Goal: Obtain resource: Obtain resource

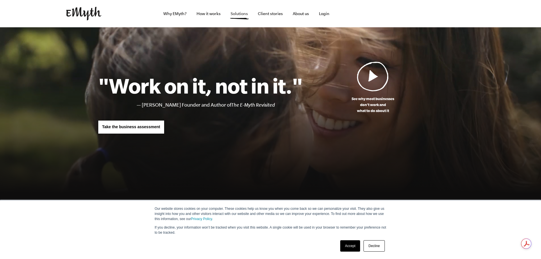
click at [238, 13] on link "Solutions" at bounding box center [239, 13] width 26 height 27
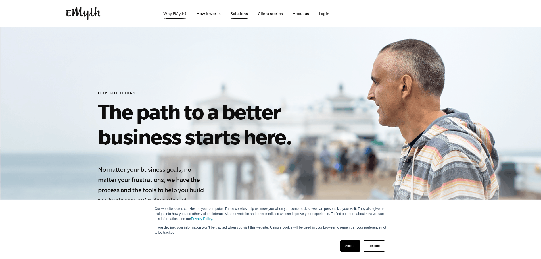
click at [168, 11] on link "Why EMyth?" at bounding box center [175, 13] width 32 height 27
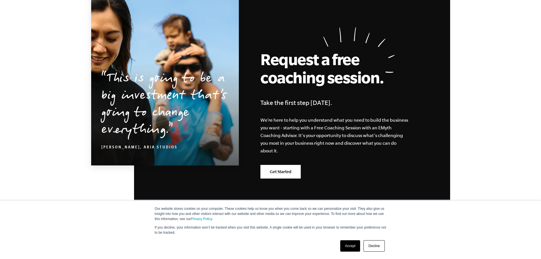
scroll to position [1785, 0]
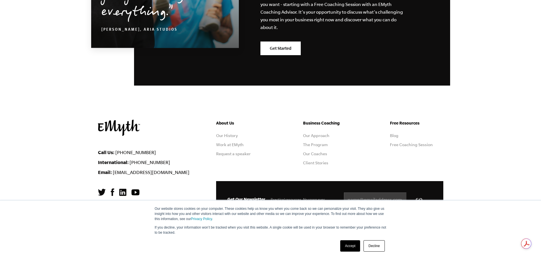
click at [381, 245] on link "Decline" at bounding box center [373, 245] width 21 height 11
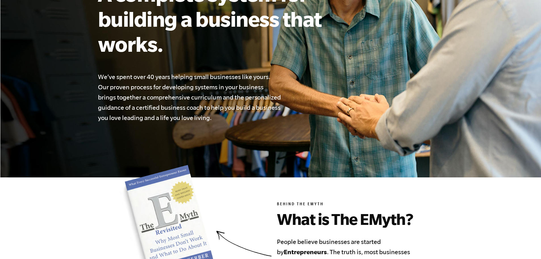
scroll to position [0, 0]
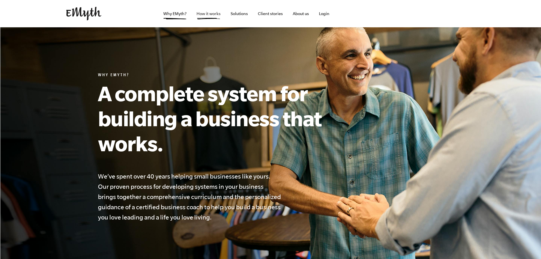
click at [212, 13] on link "How it works" at bounding box center [208, 13] width 33 height 27
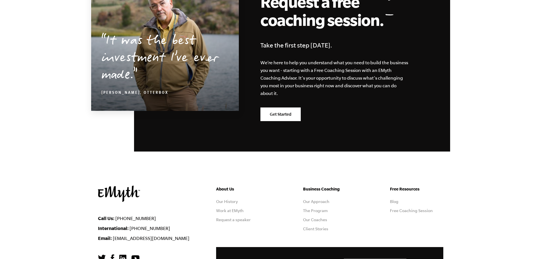
scroll to position [2800, 0]
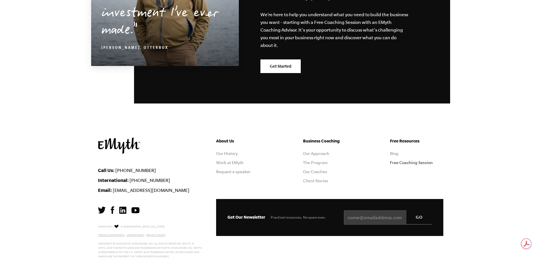
click at [392, 160] on link "Free Coaching Session" at bounding box center [411, 162] width 43 height 5
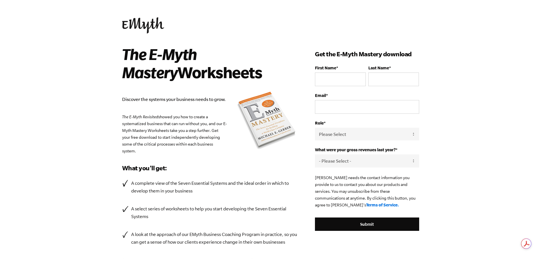
click at [260, 111] on img at bounding box center [266, 120] width 62 height 61
click at [270, 130] on p "The E-Myth Revisited showed you how to create a systematized business that can …" at bounding box center [210, 133] width 176 height 41
click at [261, 122] on p "The E-Myth Revisited showed you how to create a systematized business that can …" at bounding box center [210, 133] width 176 height 41
click at [275, 129] on p "The E-Myth Revisited showed you how to create a systematized business that can …" at bounding box center [210, 133] width 176 height 41
click at [153, 100] on p "Discover the systems your business needs to grow." at bounding box center [210, 99] width 176 height 8
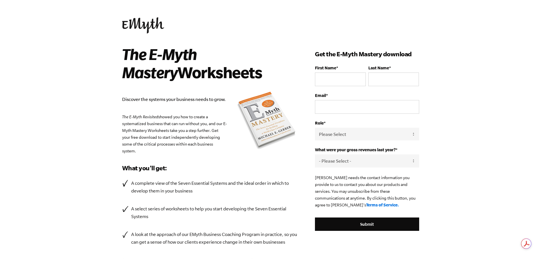
click at [159, 135] on p "The E-Myth Revisited showed you how to create a systematized business that can …" at bounding box center [210, 133] width 176 height 41
click at [251, 164] on h3 "What you'll get:" at bounding box center [210, 167] width 176 height 9
click at [343, 79] on input "First Name *" at bounding box center [340, 79] width 51 height 14
type input "Sarah"
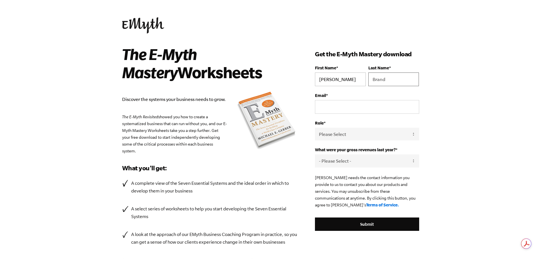
type input "Brand"
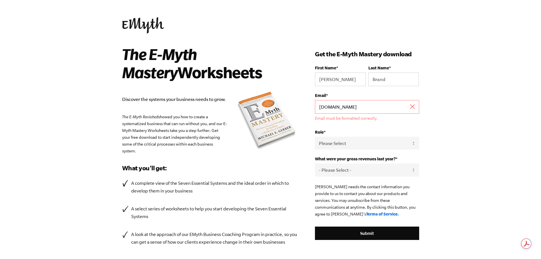
click at [334, 107] on input "OpsWIz.co.uk" at bounding box center [367, 107] width 104 height 14
drag, startPoint x: 370, startPoint y: 107, endPoint x: 248, endPoint y: 105, distance: 121.5
click at [249, 105] on div "The E-Myth Mastery Worksheets Discover the systems your business needs to grow.…" at bounding box center [270, 168] width 311 height 247
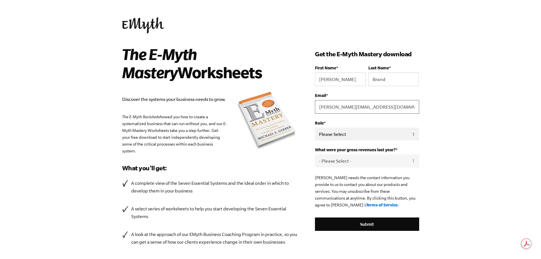
type input "sarah@opswiz.co.uk"
click at [336, 131] on select "Please Select Owner Partner / Co-Owner Executive Employee / Other" at bounding box center [367, 133] width 104 height 13
select select "Owner"
click at [315, 127] on select "Please Select Owner Partner / Co-Owner Executive Employee / Other" at bounding box center [367, 133] width 104 height 13
click at [358, 159] on select "- Please Select - 0-75K 76-150K 151-275K 276-500K 501-750K 751-1M 1-2.5M 2.5-5M…" at bounding box center [367, 160] width 104 height 13
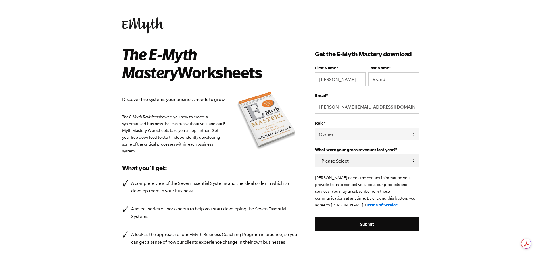
select select "0-75K"
click at [315, 154] on select "- Please Select - 0-75K 76-150K 151-275K 276-500K 501-750K 751-1M 1-2.5M 2.5-5M…" at bounding box center [367, 160] width 104 height 13
drag, startPoint x: 425, startPoint y: 129, endPoint x: 417, endPoint y: 152, distance: 24.3
click at [425, 129] on div "The E-Myth Mastery Worksheets Discover the systems your business needs to grow.…" at bounding box center [270, 168] width 311 height 247
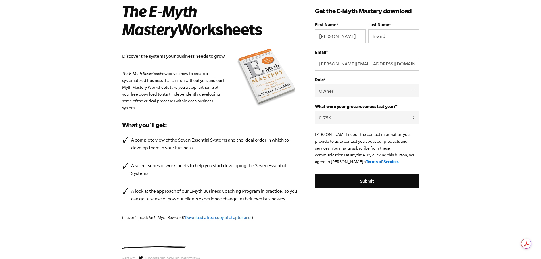
scroll to position [57, 0]
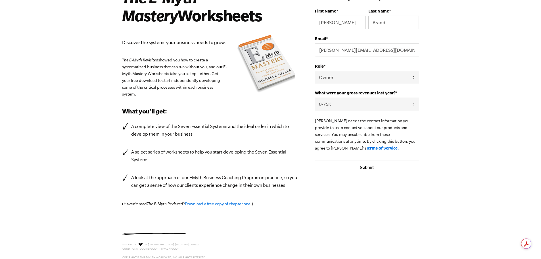
click at [364, 169] on input "Submit" at bounding box center [367, 167] width 104 height 14
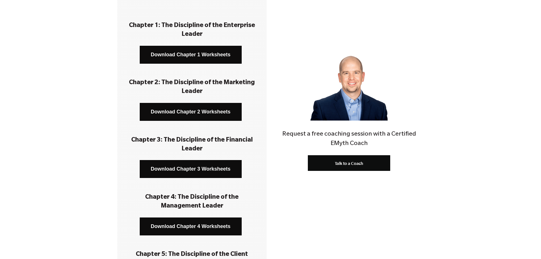
scroll to position [114, 0]
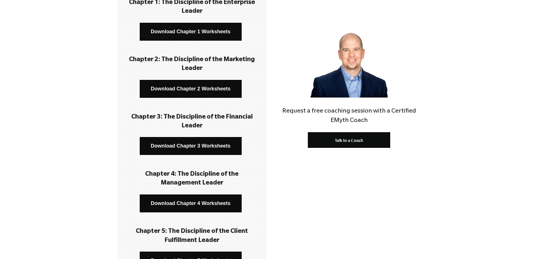
click at [205, 32] on link "Download Chapter 1 Worksheets" at bounding box center [191, 32] width 102 height 18
click at [191, 90] on link "Download Chapter 2 Worksheets" at bounding box center [191, 89] width 102 height 18
click at [190, 147] on link "Download Chapter 3 Worksheets" at bounding box center [191, 146] width 102 height 18
click at [191, 205] on link "Download Chapter 4 Worksheets" at bounding box center [191, 203] width 102 height 18
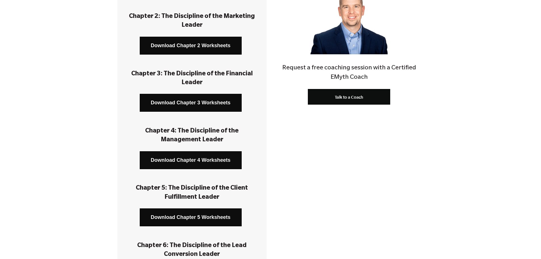
scroll to position [170, 0]
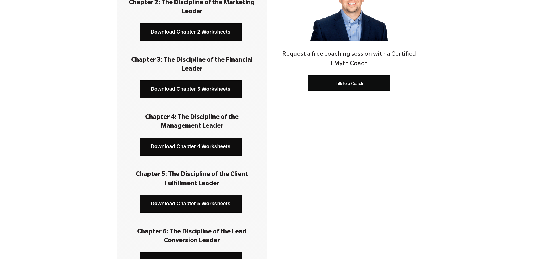
click at [190, 203] on link "Download Chapter 5 Worksheets" at bounding box center [191, 203] width 102 height 18
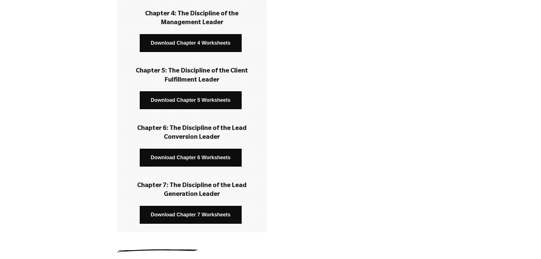
scroll to position [284, 0]
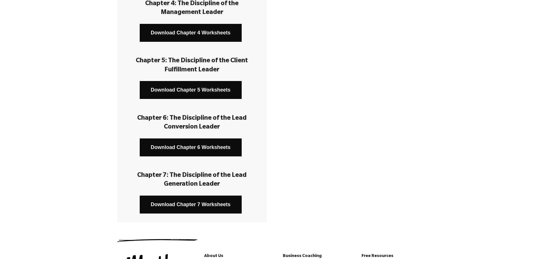
click at [186, 158] on h3 at bounding box center [192, 160] width 132 height 9
click at [188, 146] on link "Download Chapter 6 Worksheets" at bounding box center [191, 147] width 102 height 18
click at [185, 204] on link "Download Chapter 7 Worksheets" at bounding box center [191, 204] width 102 height 18
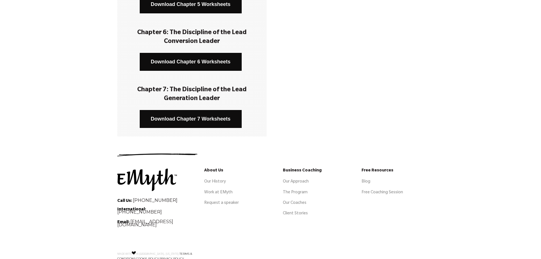
scroll to position [404, 0]
